Goal: Task Accomplishment & Management: Use online tool/utility

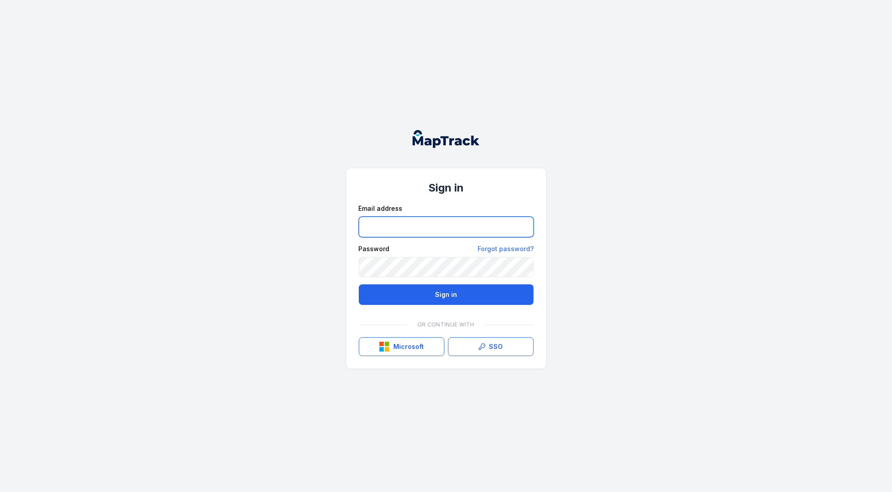
type input "**********"
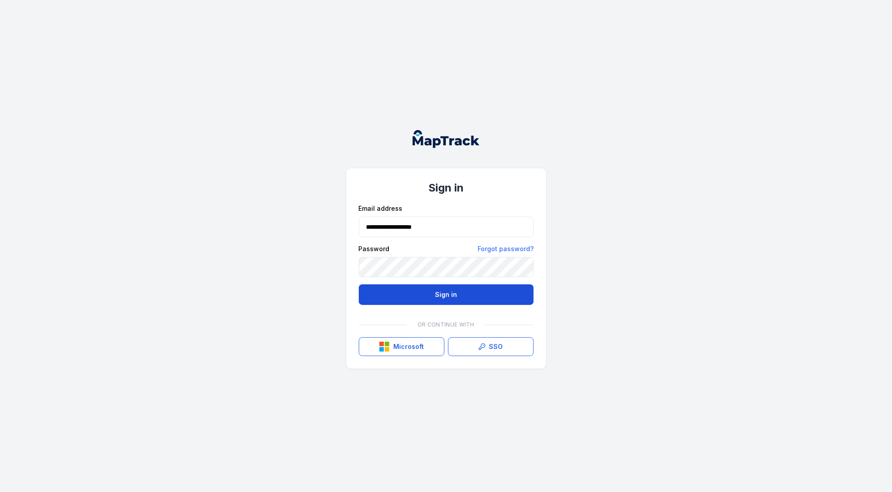
click at [475, 297] on button "Sign in" at bounding box center [446, 294] width 175 height 21
